Goal: Task Accomplishment & Management: Manage account settings

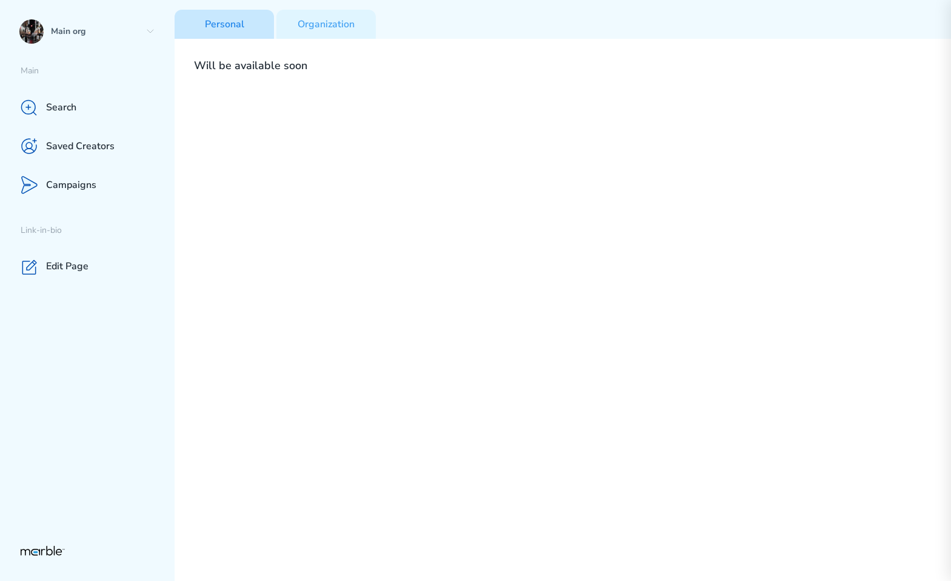
click at [234, 25] on p "Personal" at bounding box center [224, 24] width 39 height 13
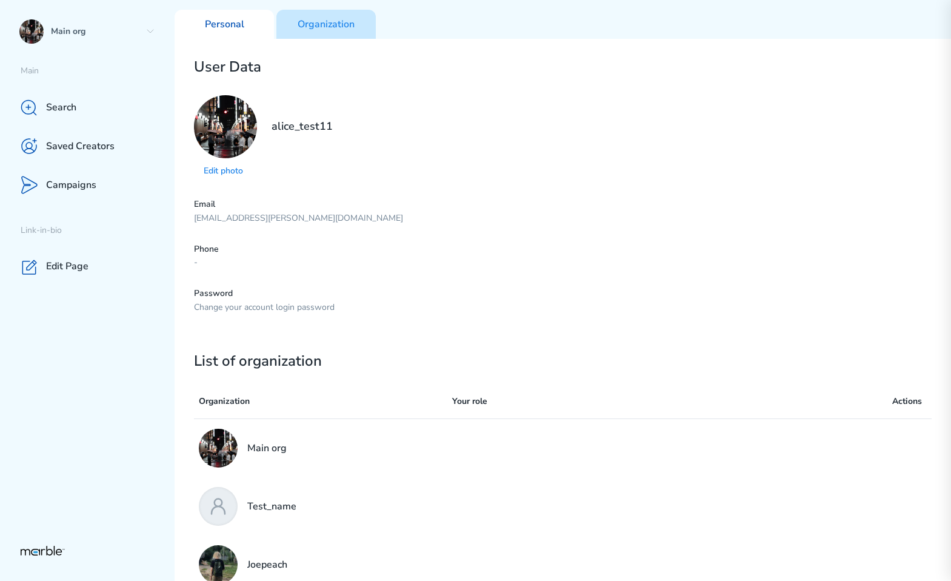
click at [340, 18] on p "Organization" at bounding box center [326, 24] width 57 height 13
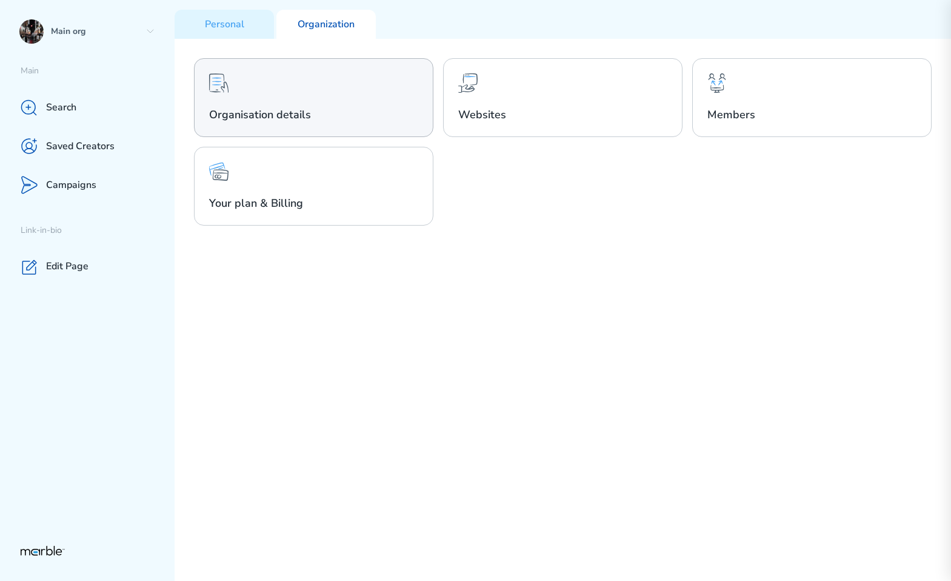
click at [378, 120] on h2 "Organisation details" at bounding box center [313, 114] width 209 height 15
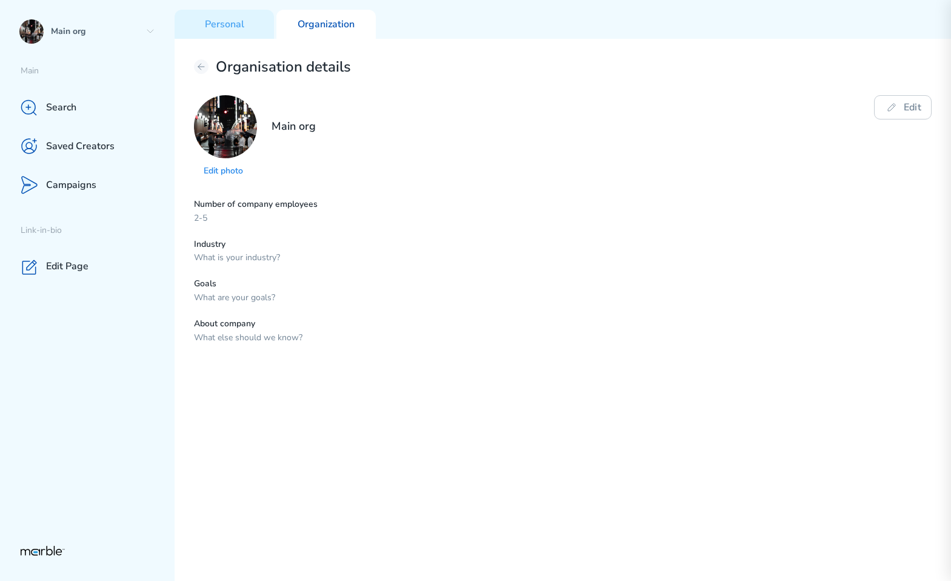
click at [209, 68] on div "Organisation details" at bounding box center [563, 67] width 738 height 18
click at [201, 67] on icon at bounding box center [201, 67] width 6 height 6
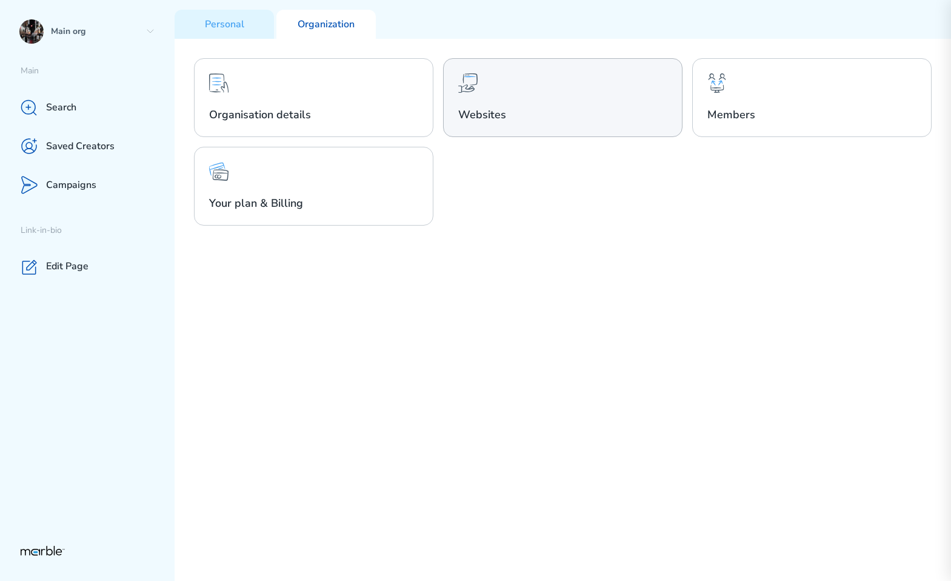
click at [478, 92] on div "Websites" at bounding box center [562, 97] width 239 height 79
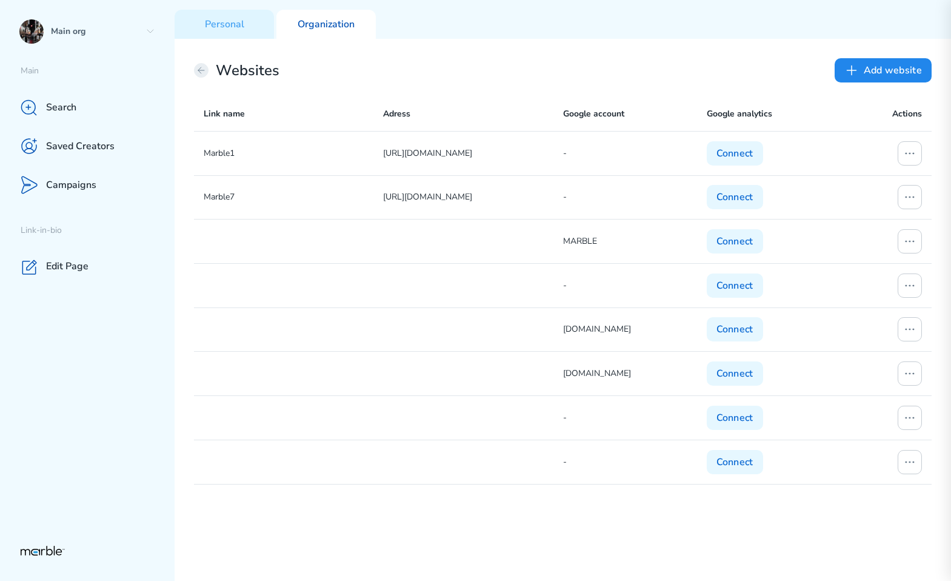
click at [199, 70] on icon at bounding box center [201, 70] width 10 height 10
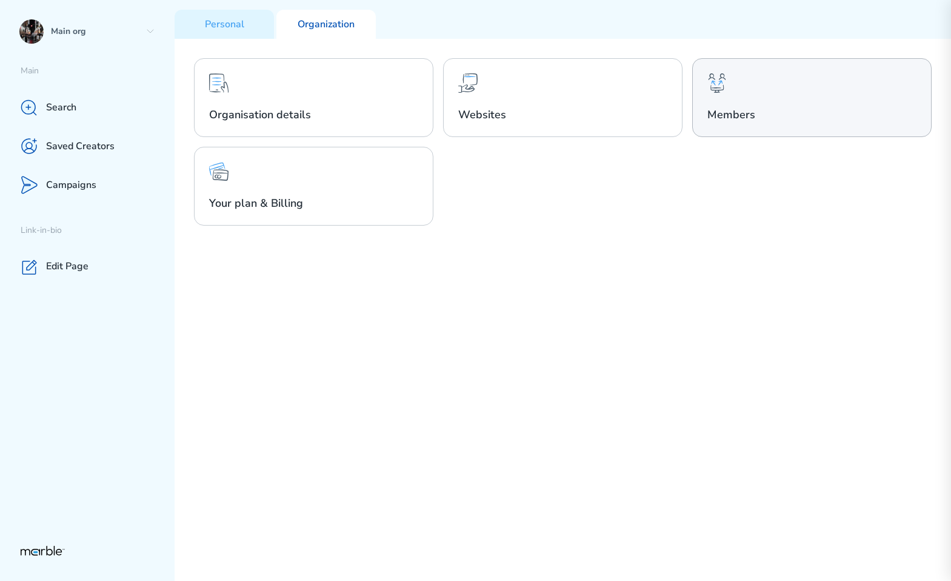
click at [837, 101] on div "Members" at bounding box center [811, 97] width 239 height 79
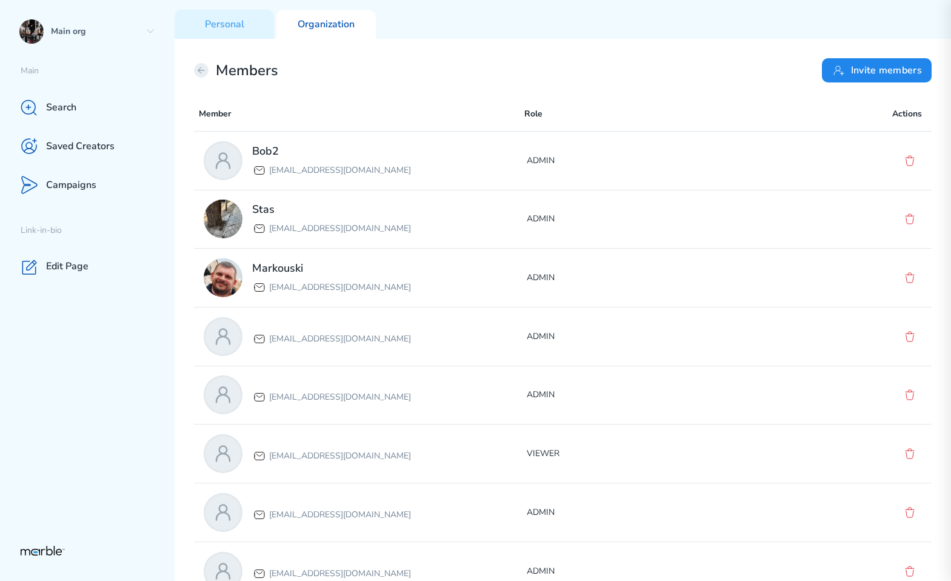
click at [199, 71] on icon at bounding box center [201, 70] width 10 height 10
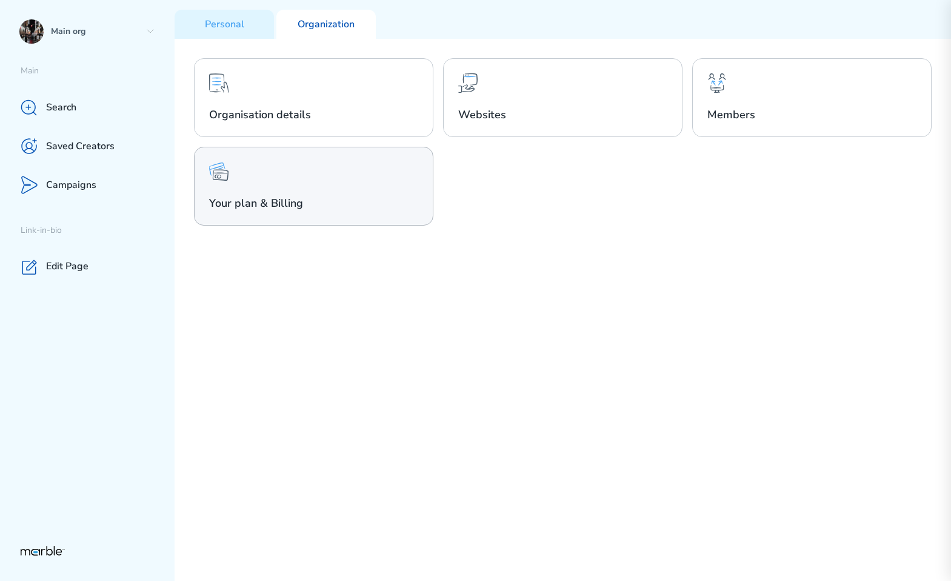
click at [355, 192] on div "Your plan & Billing" at bounding box center [313, 186] width 239 height 79
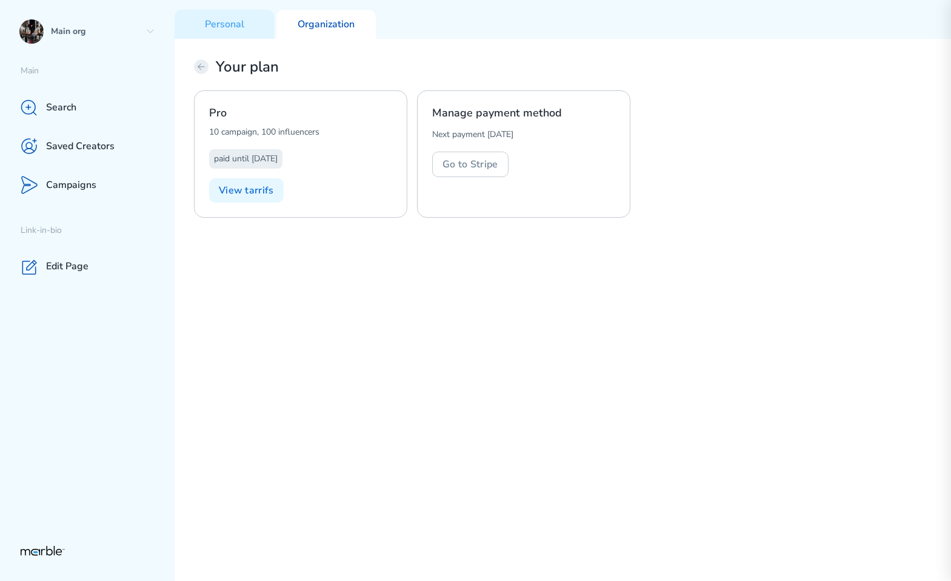
click at [201, 65] on icon at bounding box center [201, 67] width 10 height 10
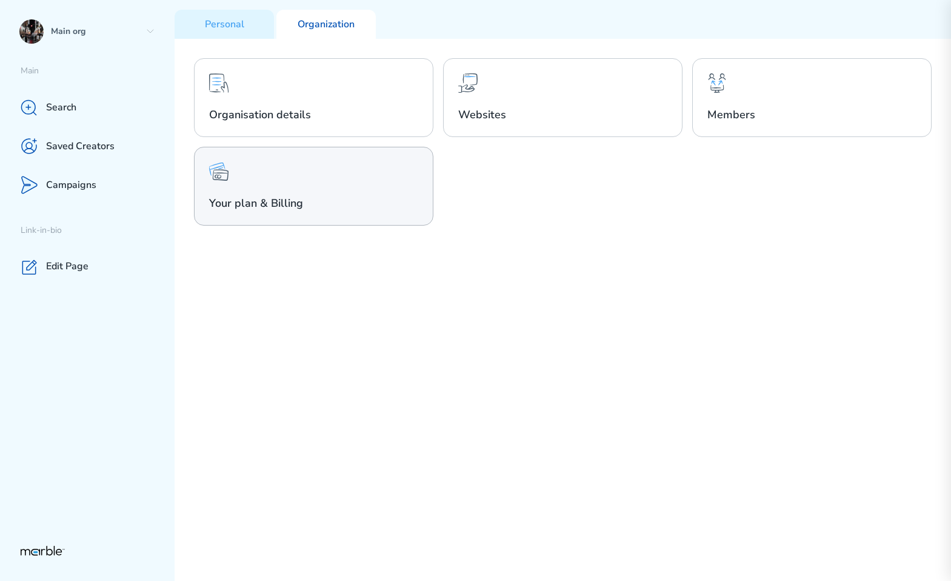
click at [271, 213] on div "Your plan & Billing" at bounding box center [313, 186] width 239 height 79
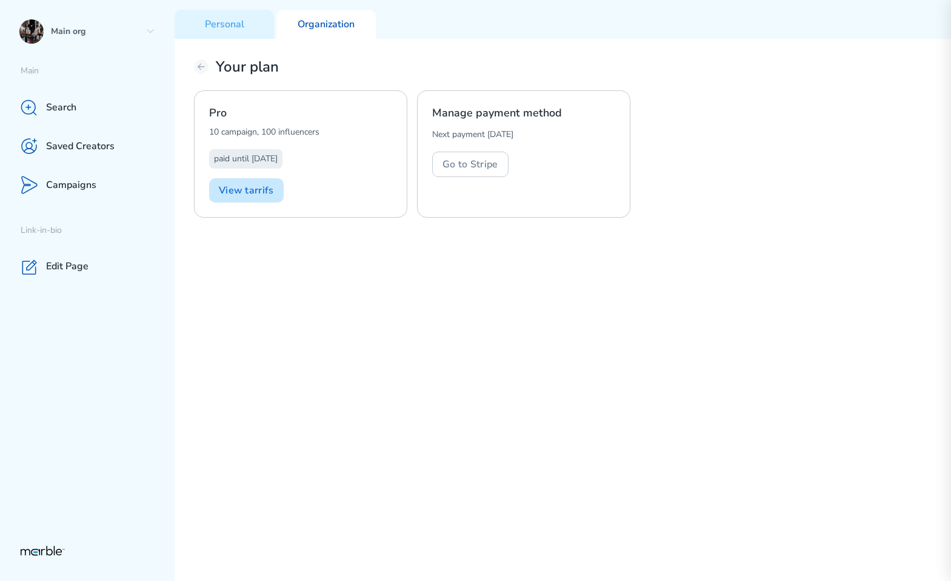
click at [254, 187] on button "View tarrifs" at bounding box center [246, 190] width 75 height 24
click at [265, 163] on p "paid until 13.12.2025" at bounding box center [246, 159] width 64 height 15
click at [455, 168] on button "Go to Stripe" at bounding box center [470, 164] width 76 height 25
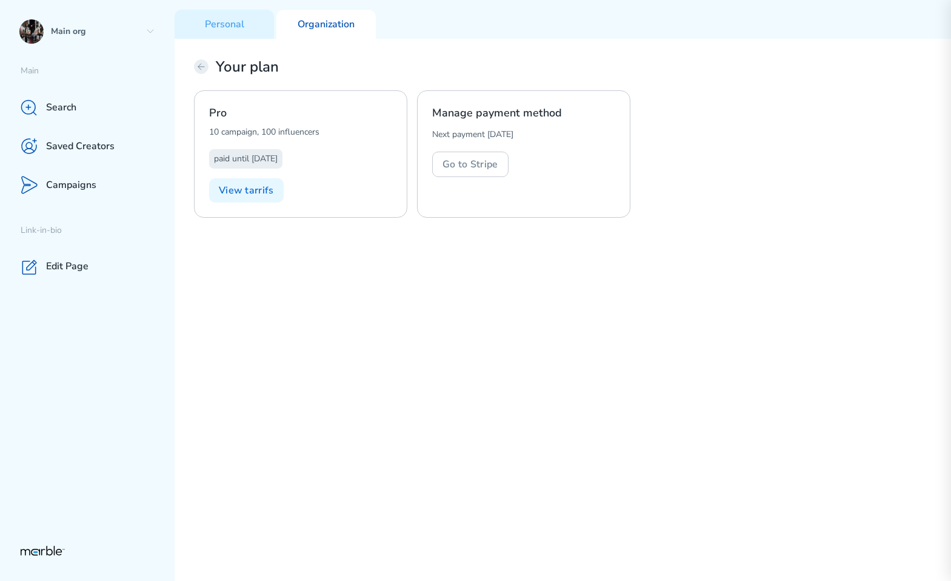
click at [205, 67] on icon at bounding box center [201, 67] width 10 height 10
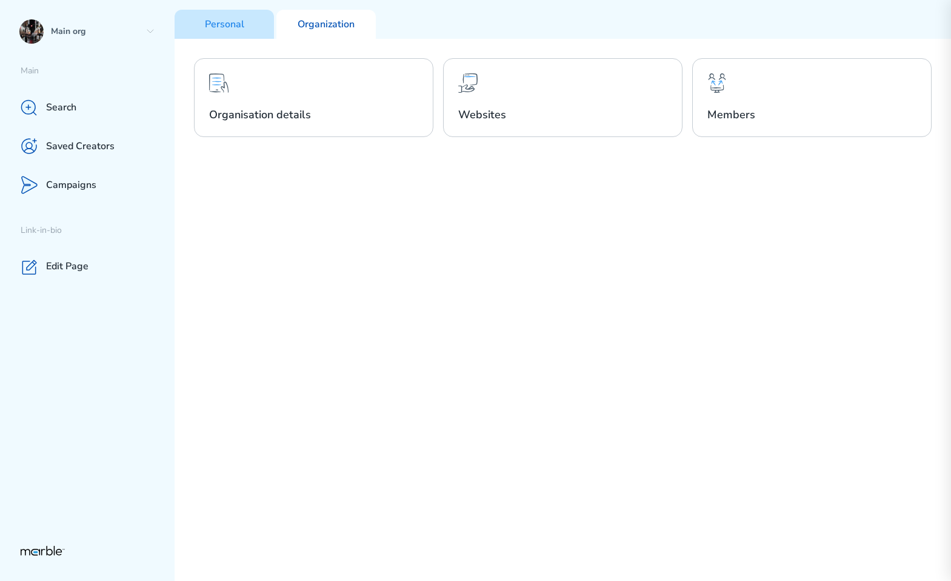
click at [230, 25] on p "Personal" at bounding box center [224, 24] width 39 height 13
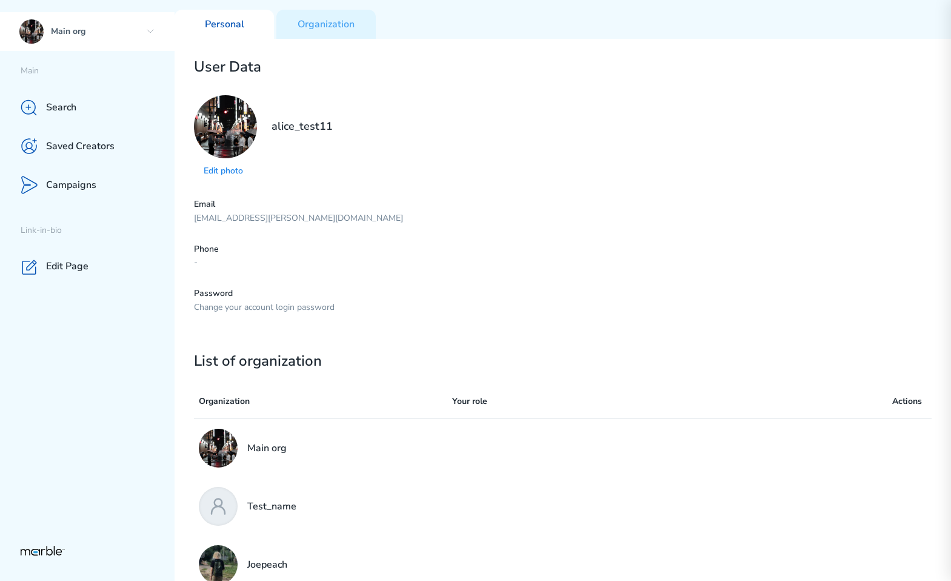
click at [149, 28] on icon at bounding box center [150, 32] width 10 height 10
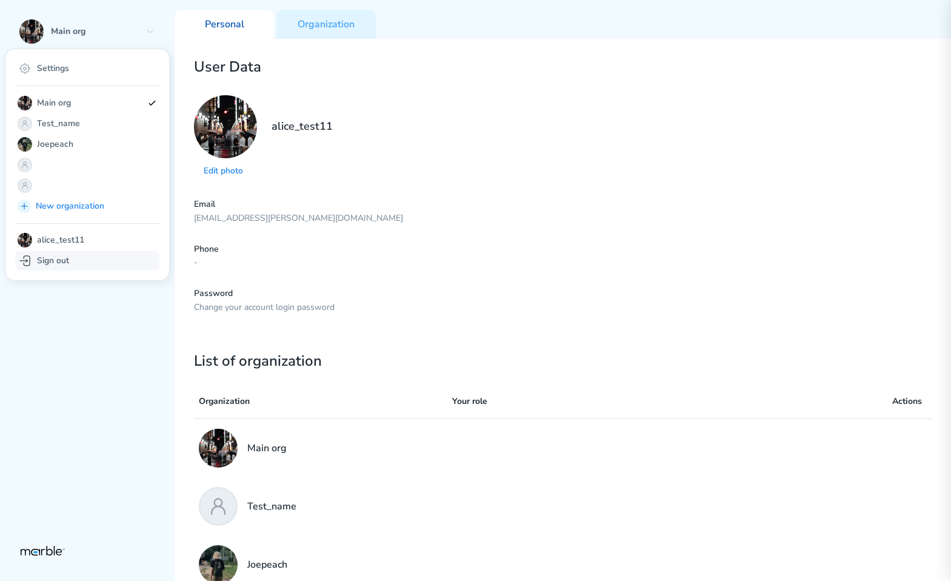
click at [93, 254] on div "Sign out" at bounding box center [87, 260] width 144 height 19
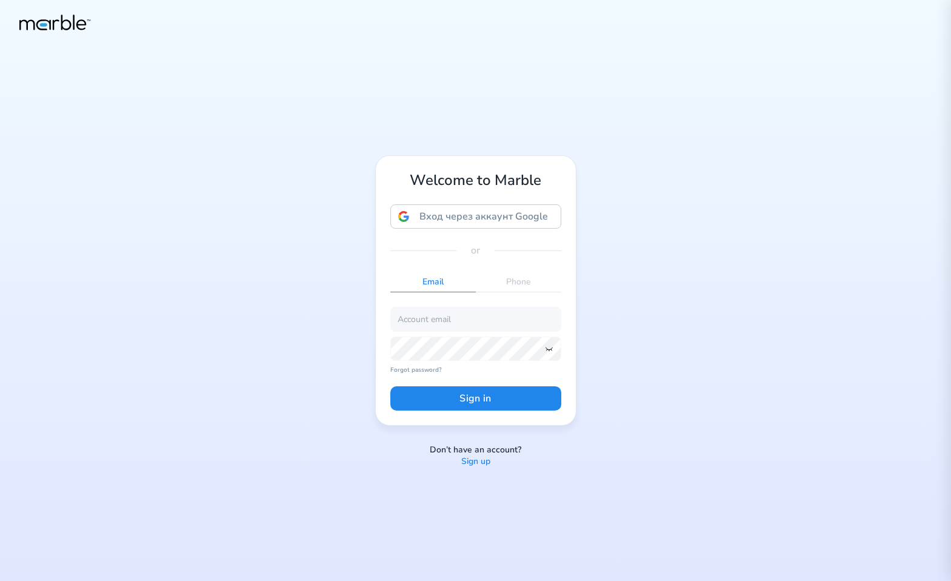
click at [622, 217] on div "Welcome to Marble Вход через аккаунт Google Вход через аккаунт Google. Откроетс…" at bounding box center [475, 290] width 951 height 581
click at [711, 235] on div "Welcome to Marble Вход через аккаунт Google Вход через аккаунт Google. Откроетс…" at bounding box center [475, 290] width 951 height 581
click at [444, 324] on input "email" at bounding box center [475, 319] width 171 height 24
paste input "dashchinskiystas+alice@gmail.com"
type input "dashchinskiystas+alice@gmail.com"
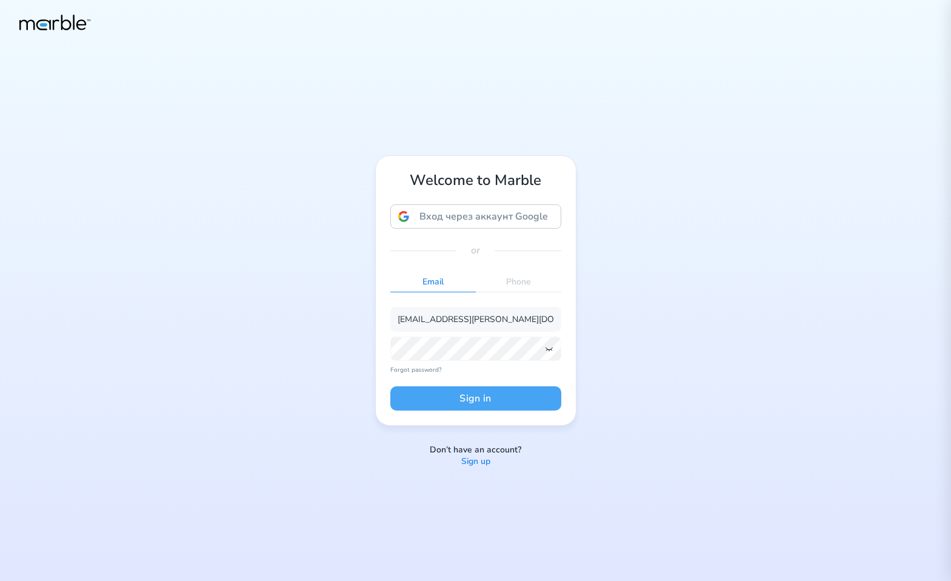
click at [453, 401] on button "Sign in" at bounding box center [475, 398] width 171 height 24
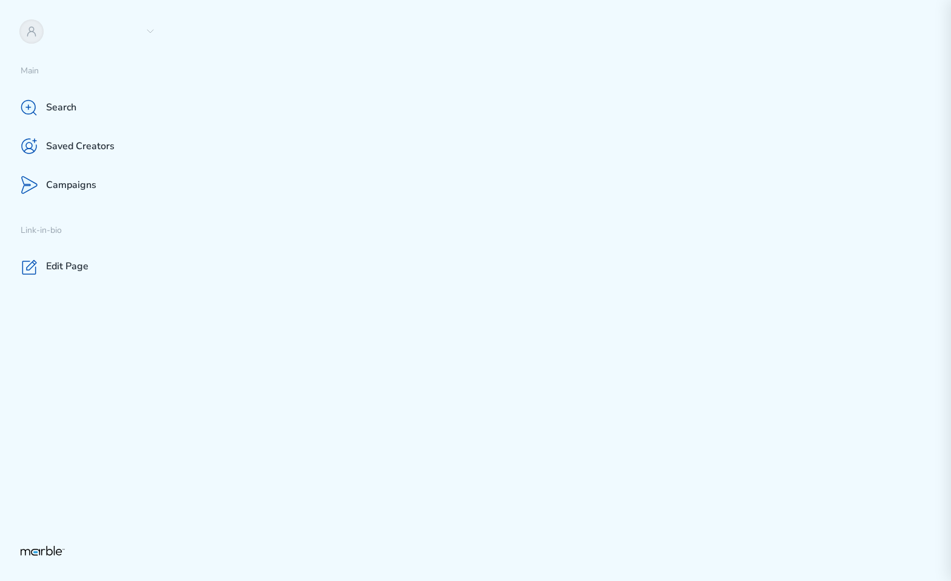
click at [639, 175] on div at bounding box center [563, 290] width 776 height 581
click at [453, 100] on div at bounding box center [563, 290] width 776 height 581
click at [479, 216] on div at bounding box center [563, 290] width 776 height 581
click at [153, 31] on icon at bounding box center [150, 32] width 10 height 10
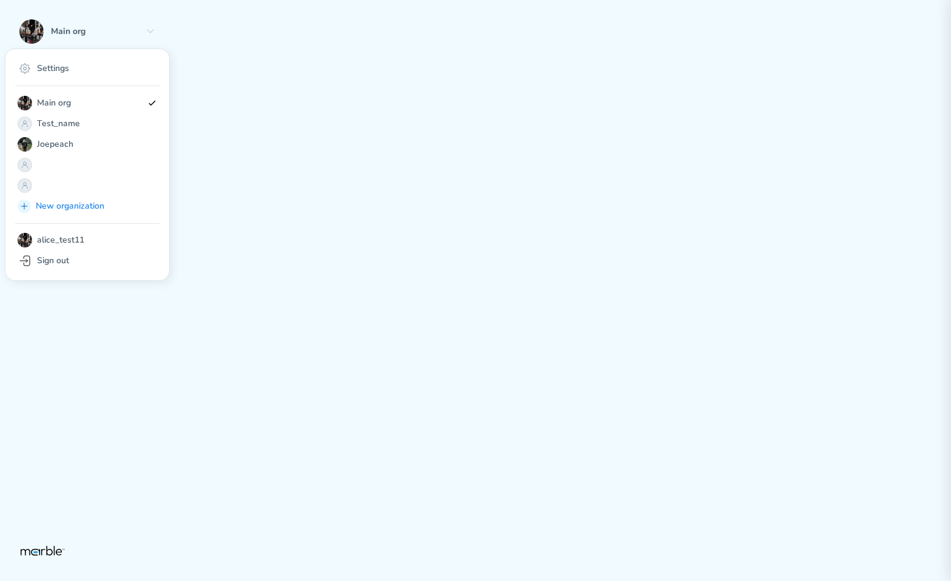
click at [308, 132] on div at bounding box center [563, 290] width 776 height 581
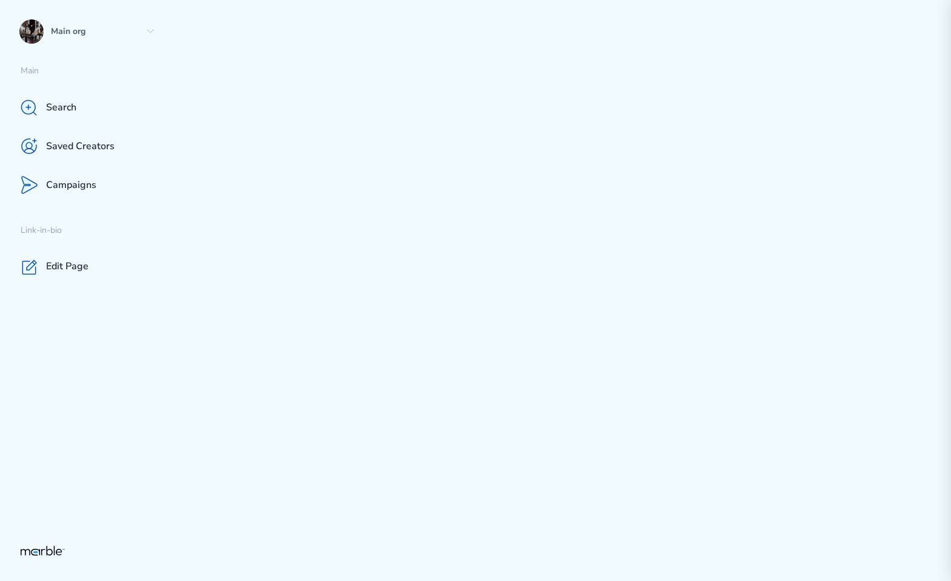
click at [719, 218] on div at bounding box center [563, 290] width 776 height 581
click at [741, 113] on div at bounding box center [563, 290] width 776 height 581
click at [832, 153] on div at bounding box center [563, 290] width 776 height 581
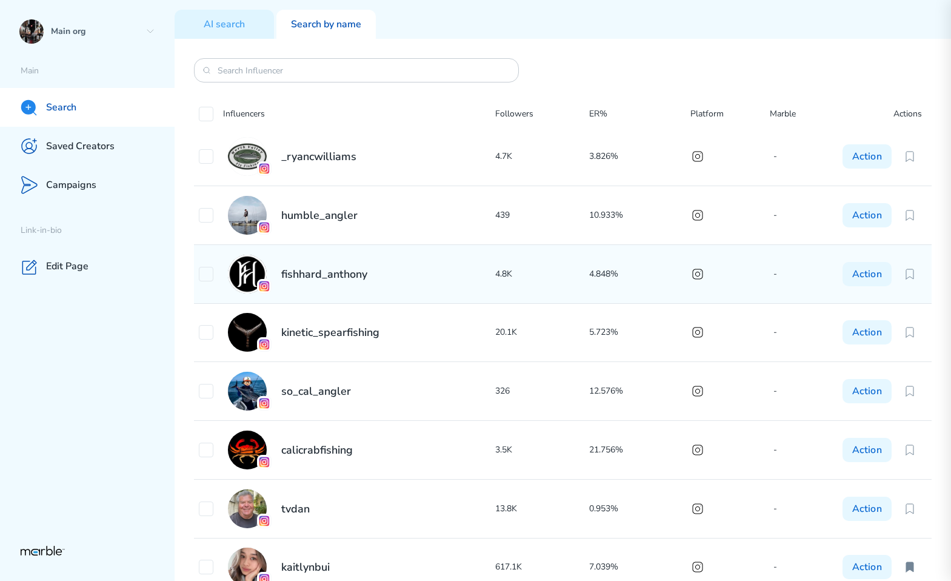
scroll to position [68, 0]
